Goal: Task Accomplishment & Management: Manage account settings

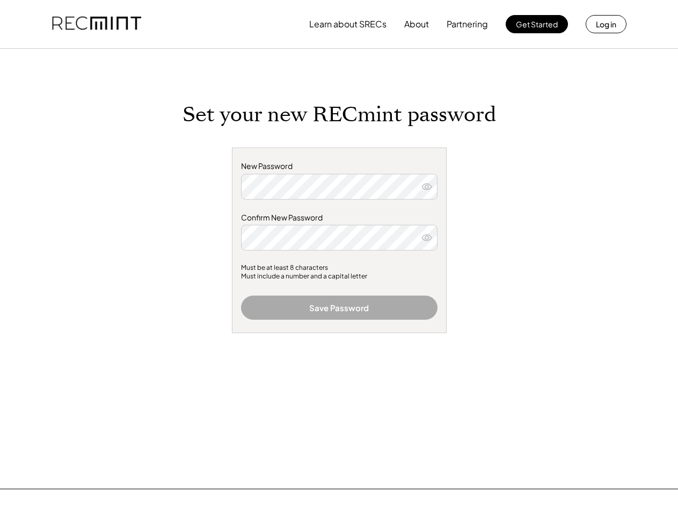
click at [338, 257] on div "New Password Confirm New Password Must be at least 8 characters Must include a …" at bounding box center [339, 241] width 215 height 186
click at [338, 24] on button "Learn about SRECs" at bounding box center [347, 23] width 77 height 21
click at [339, 24] on button "Learn about SRECs" at bounding box center [347, 23] width 77 height 21
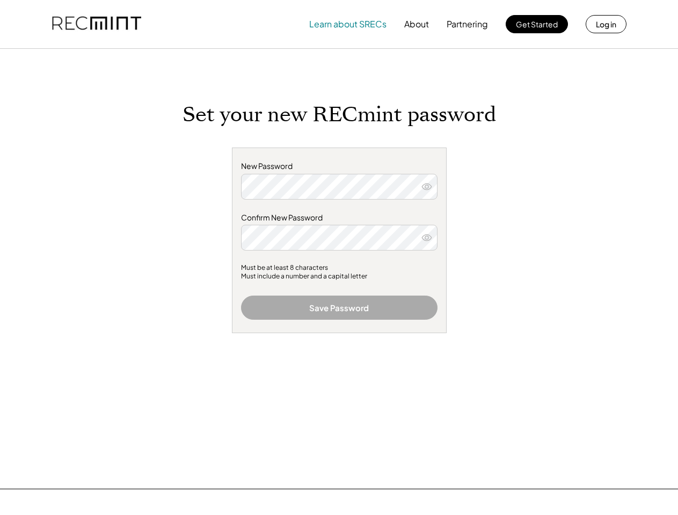
click at [97, 24] on img at bounding box center [96, 24] width 89 height 36
click at [467, 24] on button "Partnering" at bounding box center [466, 23] width 41 height 21
click at [348, 24] on button "Learn about SRECs" at bounding box center [347, 23] width 77 height 21
click at [416, 24] on button "About" at bounding box center [416, 23] width 25 height 21
